Goal: Task Accomplishment & Management: Manage account settings

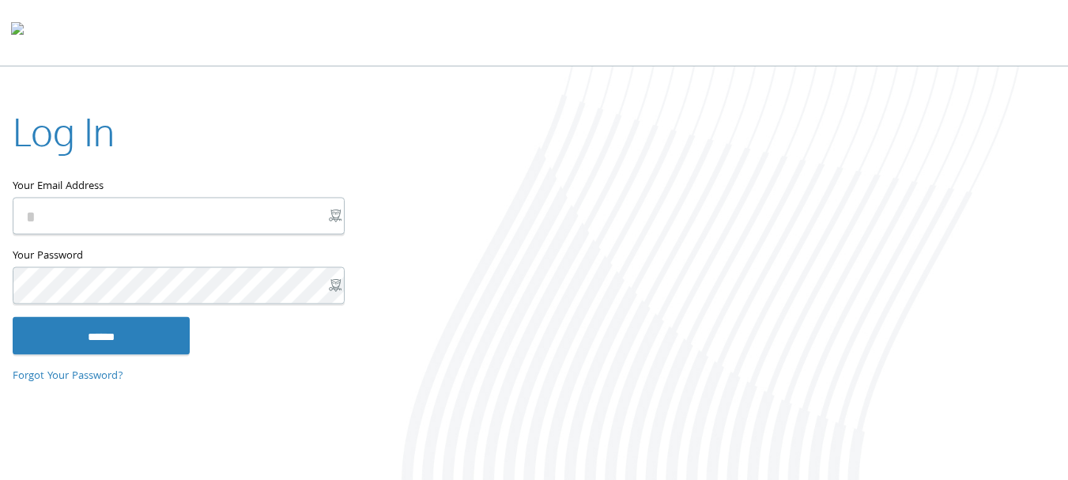
type input "**********"
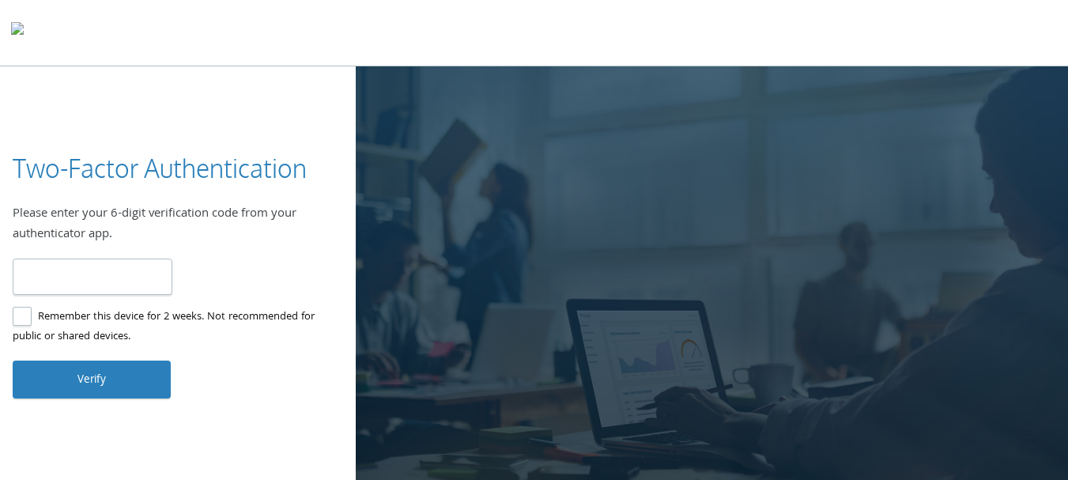
click at [108, 266] on input "number" at bounding box center [93, 277] width 160 height 37
type input "******"
